Goal: Transaction & Acquisition: Purchase product/service

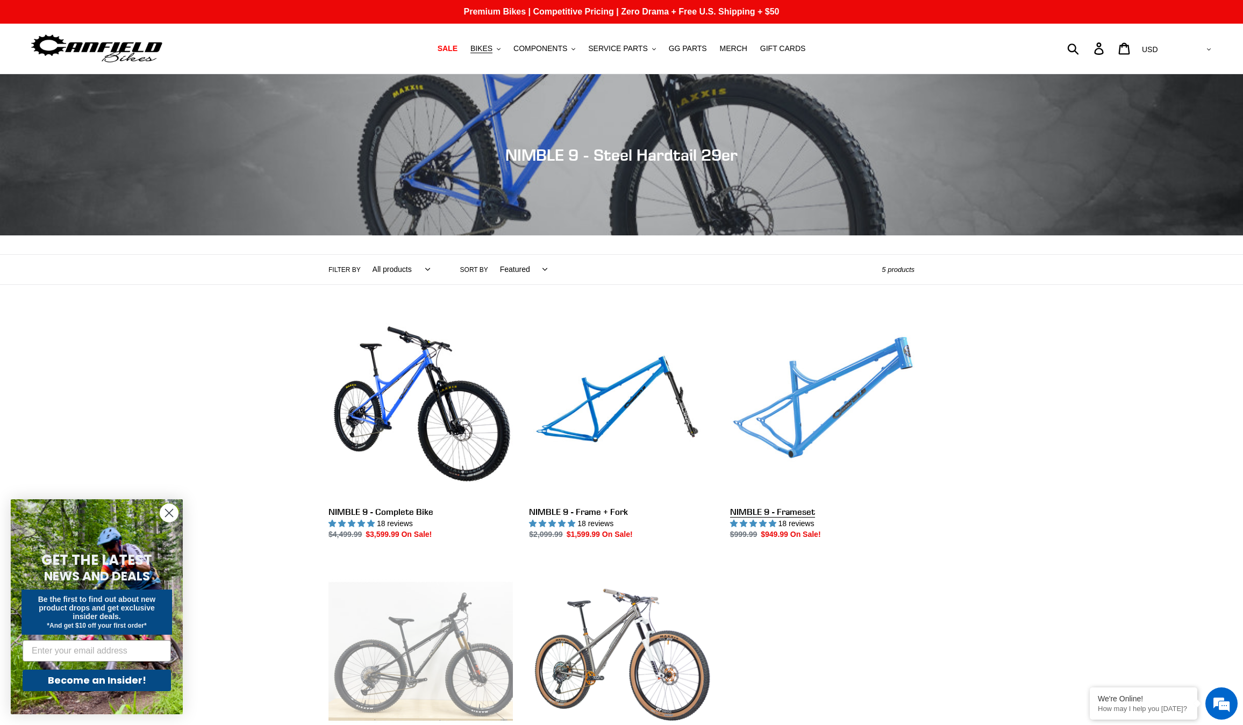
click at [857, 372] on link "NIMBLE 9 - Frameset" at bounding box center [822, 427] width 184 height 226
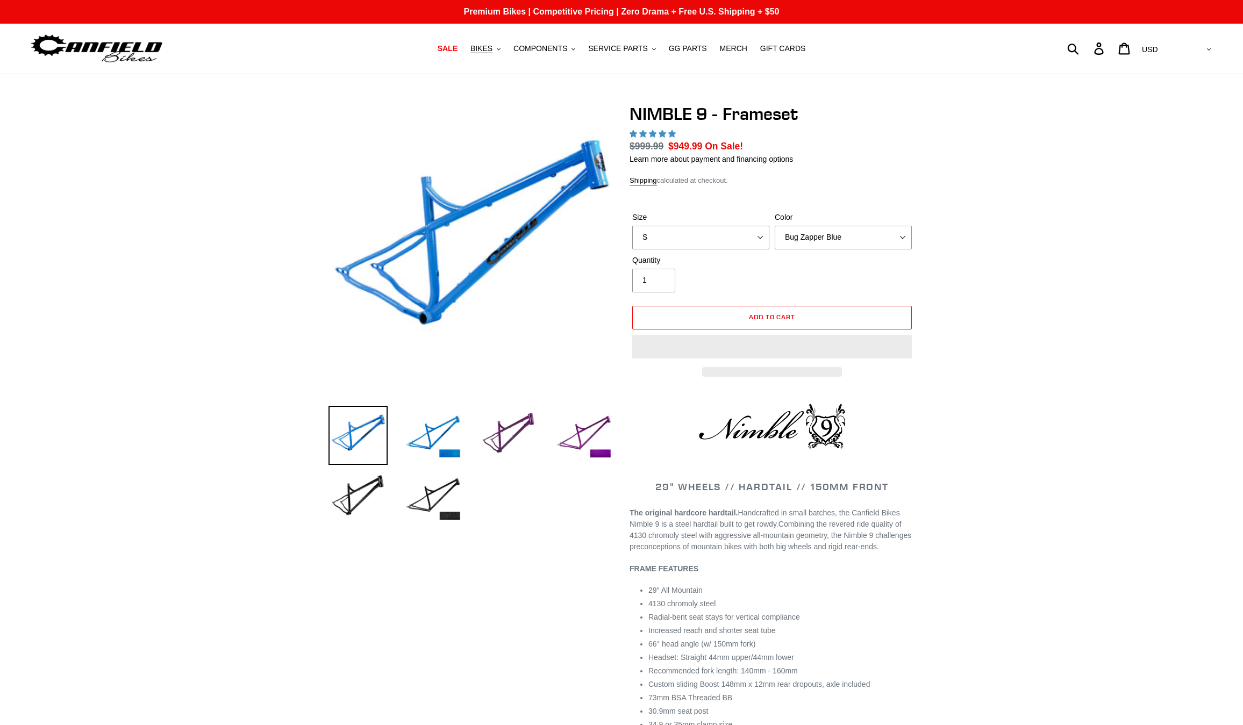
select select "highest-rating"
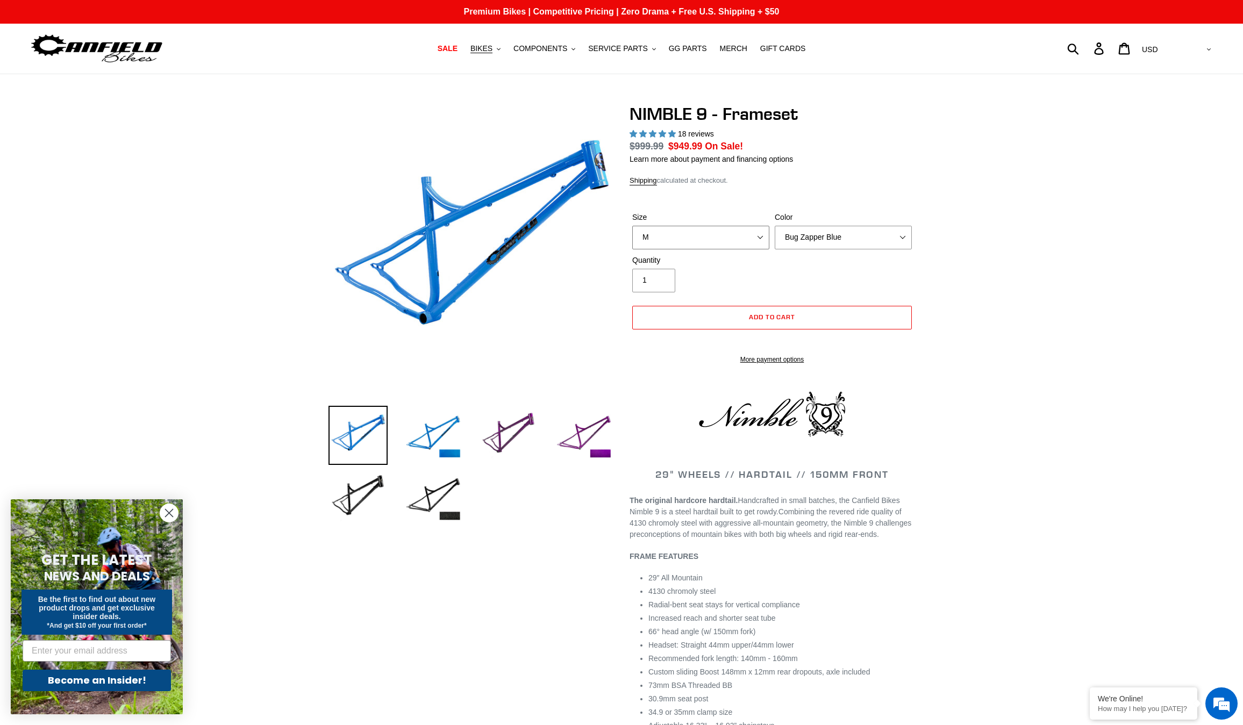
click at [632, 226] on select "S M L XL" at bounding box center [700, 238] width 137 height 24
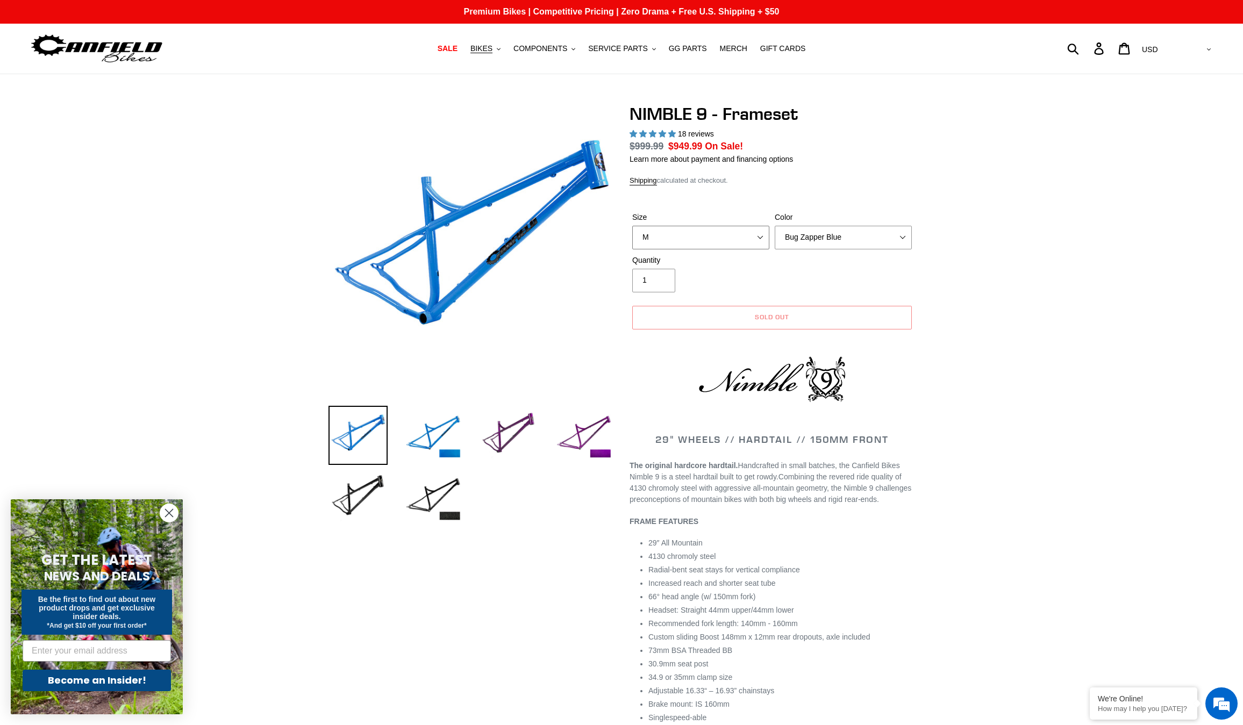
select select "L"
click at [632, 226] on select "S M L XL" at bounding box center [700, 238] width 137 height 24
drag, startPoint x: 842, startPoint y: 242, endPoint x: 1031, endPoint y: 285, distance: 192.9
click at [1031, 285] on div "Previous slide" at bounding box center [621, 726] width 1243 height 1244
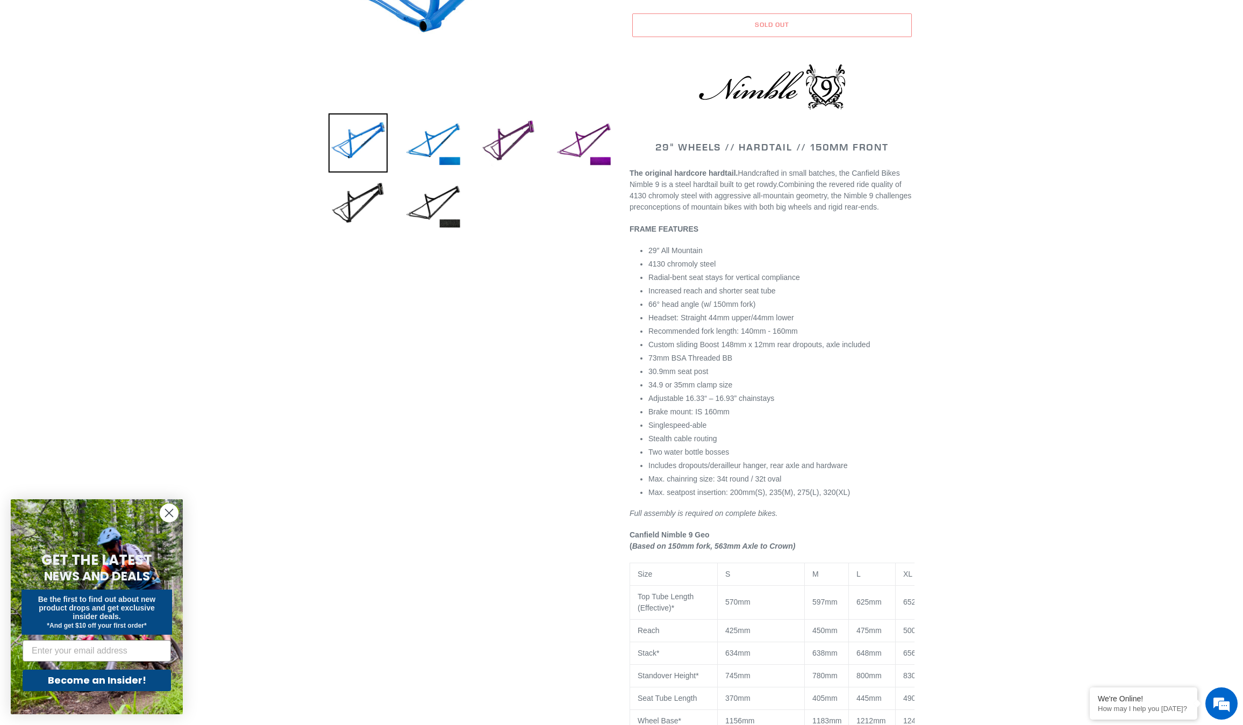
scroll to position [323, 0]
